Goal: Navigation & Orientation: Find specific page/section

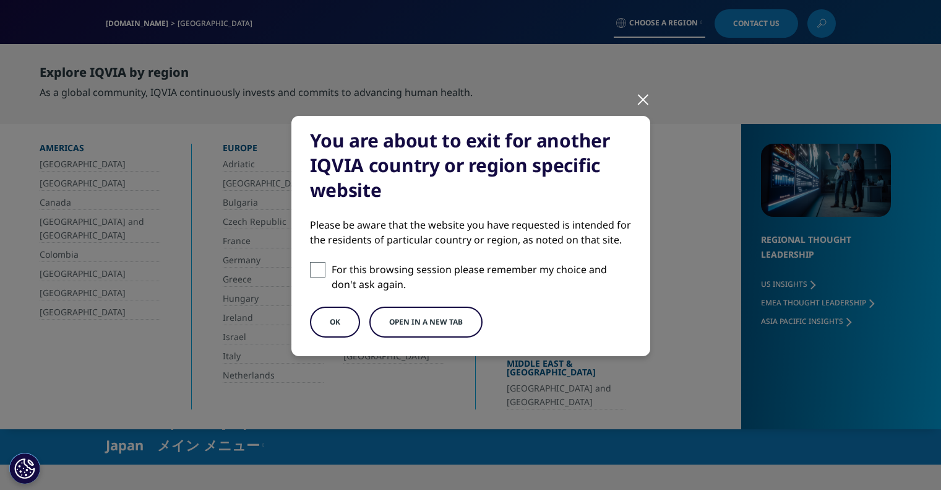
click at [335, 330] on button "OK" at bounding box center [335, 321] width 50 height 31
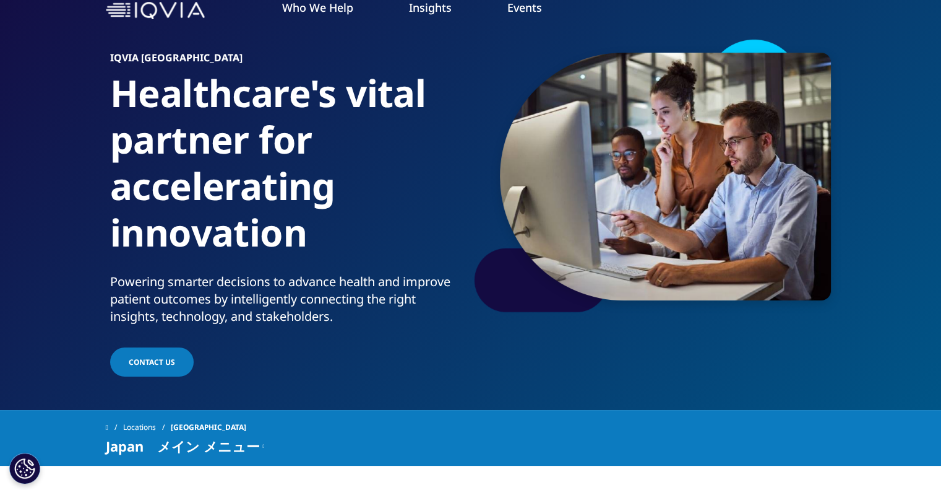
scroll to position [124, 0]
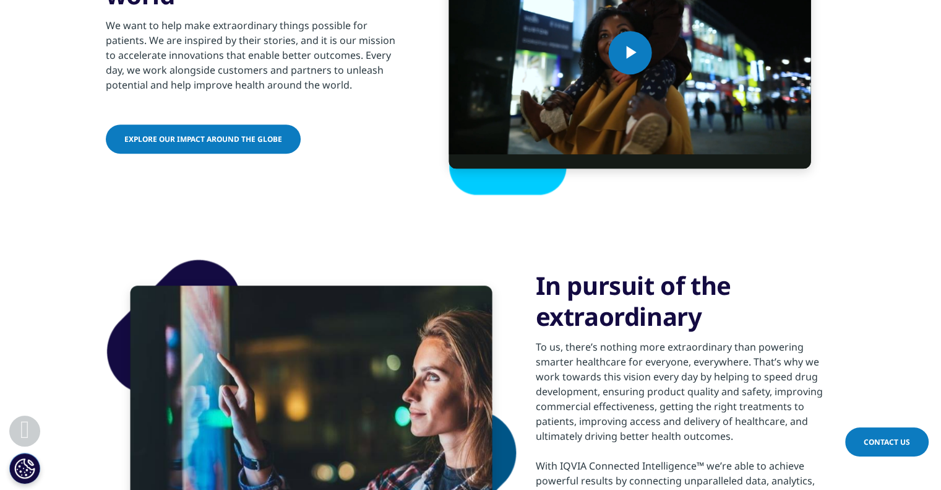
scroll to position [495, 0]
